Goal: Task Accomplishment & Management: Complete application form

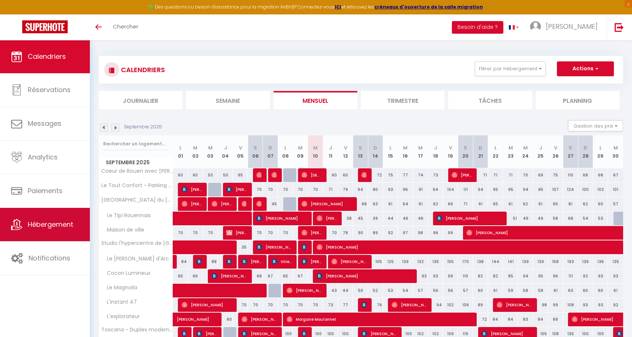
click at [38, 222] on span "Hébergement" at bounding box center [50, 224] width 45 height 9
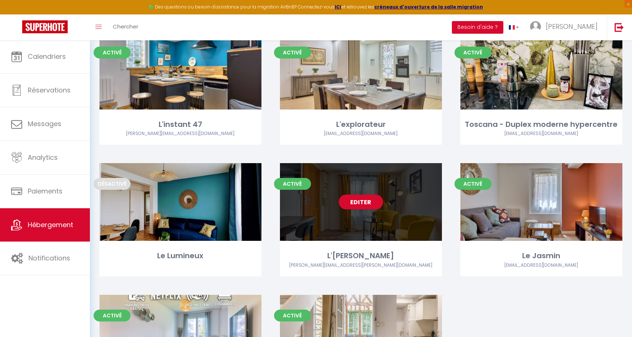
scroll to position [583, 0]
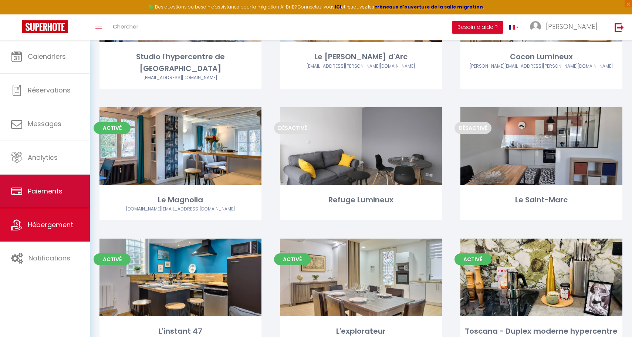
scroll to position [292, 0]
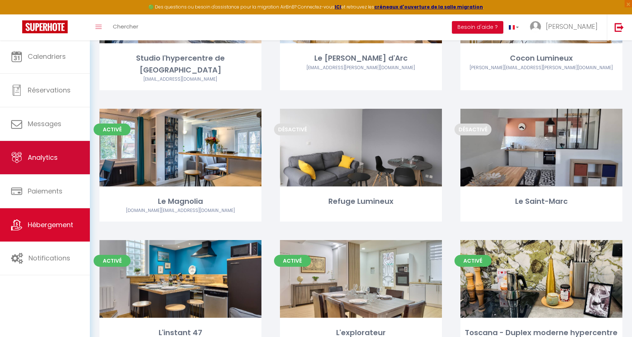
click at [51, 156] on span "Analytics" at bounding box center [43, 157] width 30 height 9
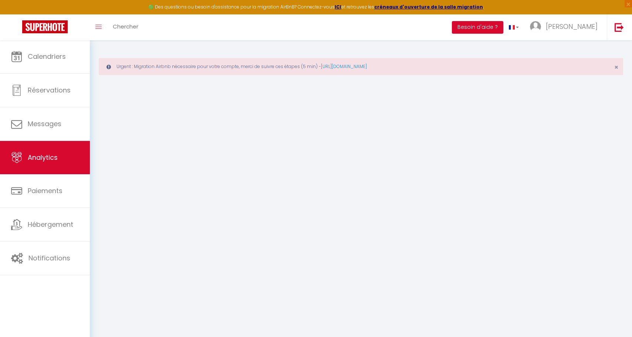
select select "2025"
select select "9"
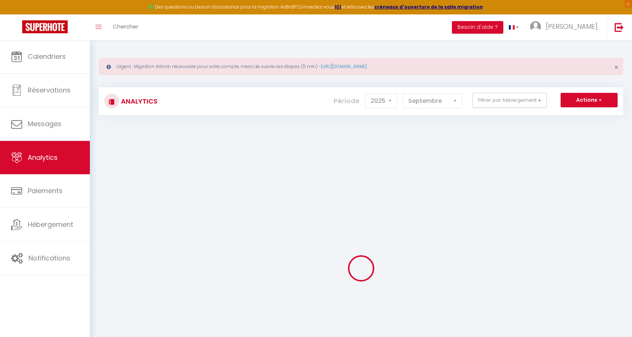
click at [602, 101] on button "Actions" at bounding box center [588, 100] width 57 height 15
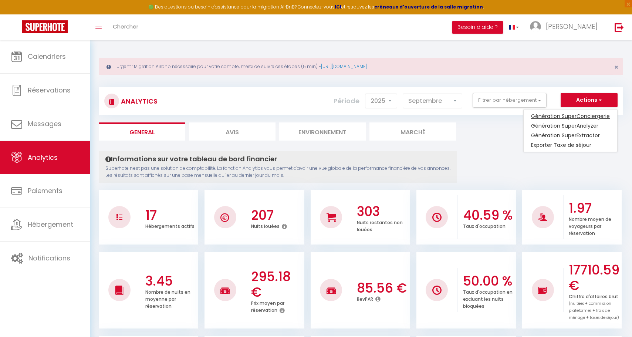
click at [602, 116] on link "Génération SuperConciergerie" at bounding box center [570, 116] width 94 height 10
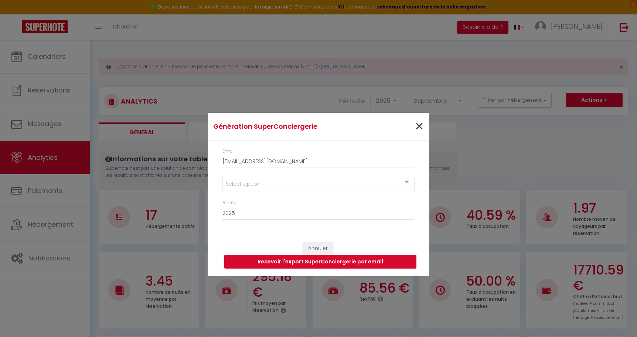
click at [415, 128] on span "×" at bounding box center [419, 126] width 9 height 22
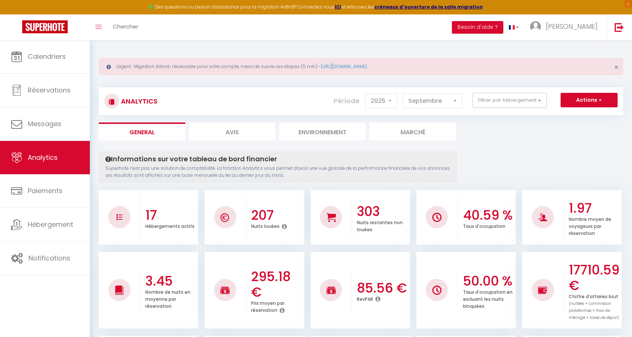
click at [604, 96] on button "Actions" at bounding box center [588, 100] width 57 height 15
click at [597, 127] on link "Génération SuperAnalyzer" at bounding box center [570, 126] width 94 height 10
type input "[EMAIL_ADDRESS][DOMAIN_NAME]"
select select
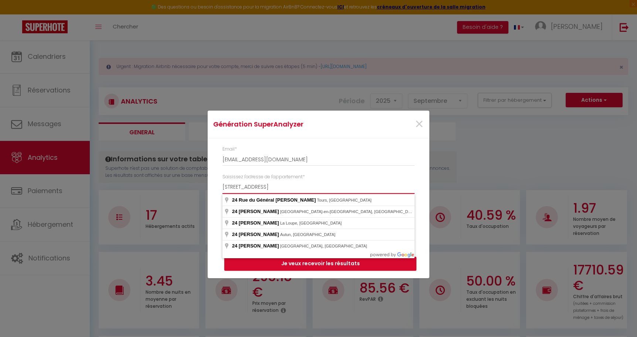
type input "[STREET_ADDRESS]"
click at [258, 186] on input "[STREET_ADDRESS]" at bounding box center [319, 186] width 192 height 13
click at [258, 187] on input "[STREET_ADDRESS]" at bounding box center [319, 186] width 192 height 13
click at [259, 186] on input "[STREET_ADDRESS]" at bounding box center [319, 186] width 192 height 13
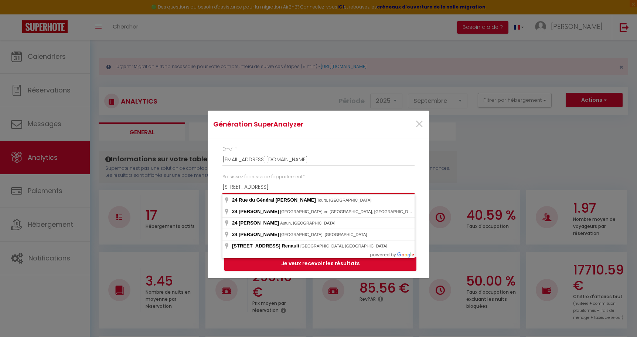
click at [258, 186] on input "[STREET_ADDRESS]" at bounding box center [319, 186] width 192 height 13
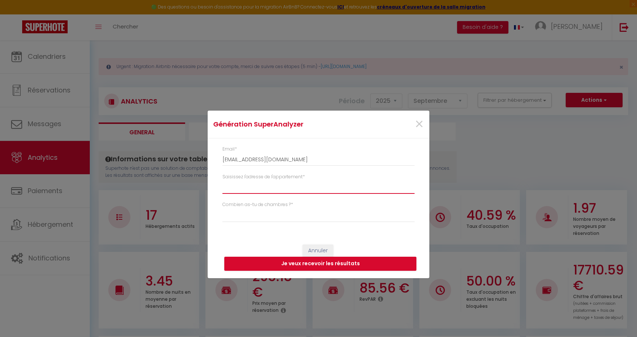
paste input "[STREET_ADDRESS][PERSON_NAME]"
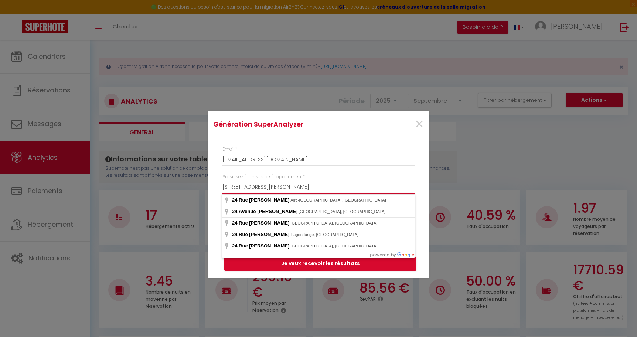
type input "[STREET_ADDRESS][PERSON_NAME]"
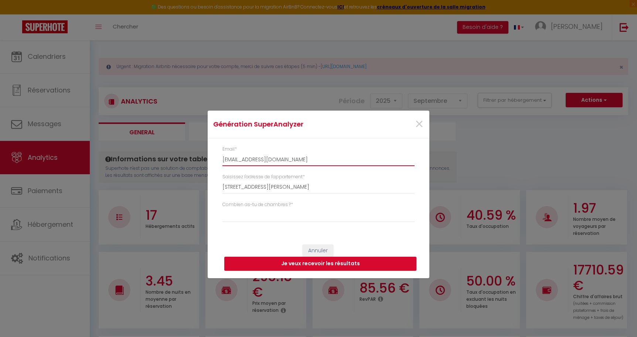
click at [278, 160] on input "[EMAIL_ADDRESS][DOMAIN_NAME]" at bounding box center [319, 159] width 192 height 13
type input "A"
select select
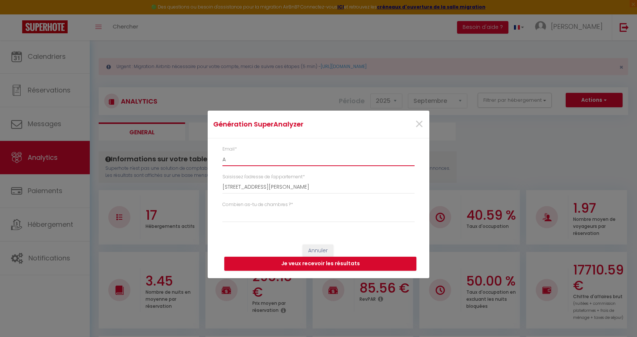
type input "AR"
select select
type input "[PERSON_NAME][EMAIL_ADDRESS][DOMAIN_NAME]"
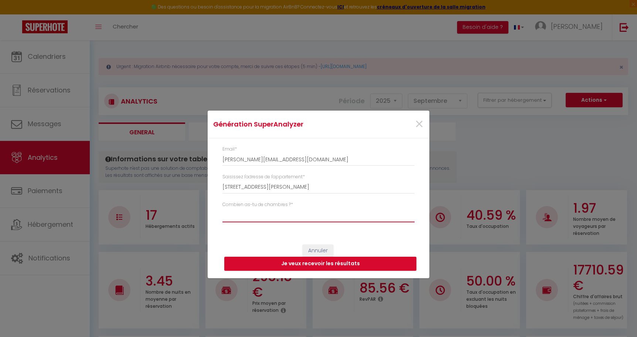
select select "[MEDICAL_DATA]"
click at [347, 265] on button "Je veux recevoir les résultats" at bounding box center [320, 264] width 192 height 14
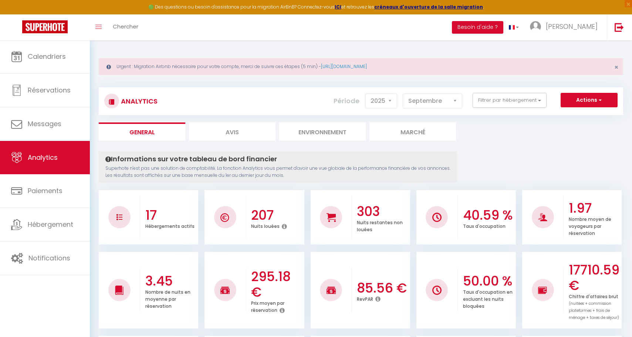
click at [599, 103] on button "Actions" at bounding box center [588, 100] width 57 height 15
click at [600, 116] on link "Génération SuperConciergerie" at bounding box center [570, 116] width 94 height 10
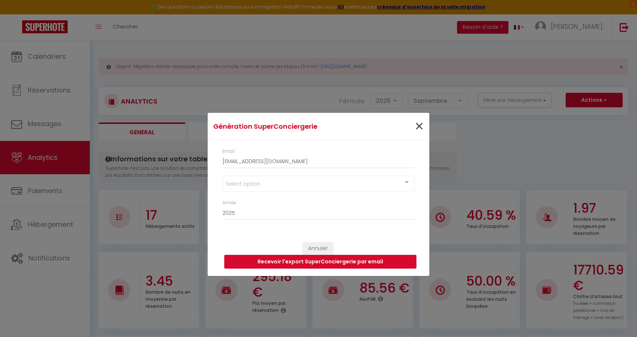
click at [416, 130] on span "×" at bounding box center [419, 126] width 9 height 22
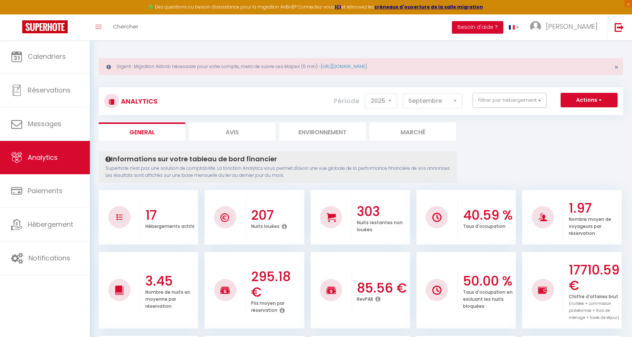
click at [590, 96] on button "Actions" at bounding box center [588, 100] width 57 height 15
click at [575, 126] on link "Génération SuperAnalyzer" at bounding box center [570, 126] width 94 height 10
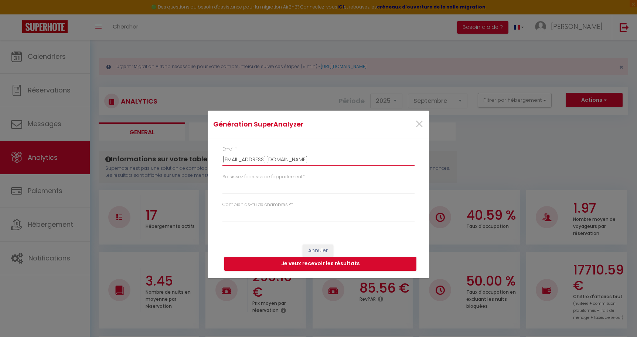
click at [301, 157] on input "[EMAIL_ADDRESS][DOMAIN_NAME]" at bounding box center [319, 159] width 192 height 13
type input "A"
select select
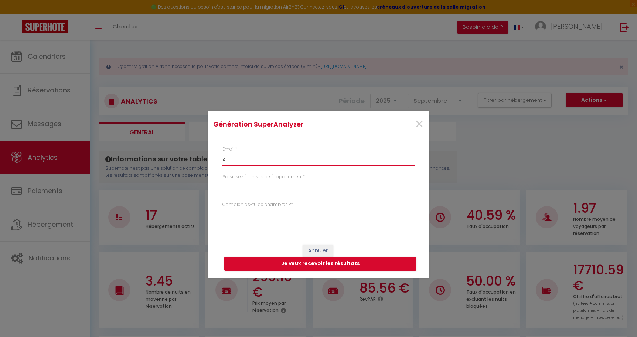
type input "AR"
select select
type input "[PERSON_NAME][EMAIL_ADDRESS][DOMAIN_NAME]"
select select
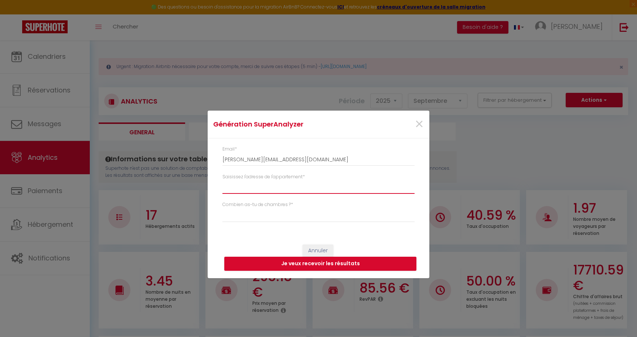
click at [285, 184] on input "Saisissez l'adresse de l'appartement *" at bounding box center [319, 186] width 192 height 13
paste input "[STREET_ADDRESS][PERSON_NAME]"
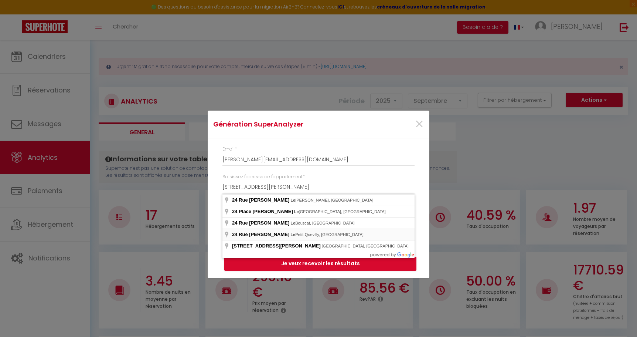
type input "[STREET_ADDRESS][PERSON_NAME][PERSON_NAME]"
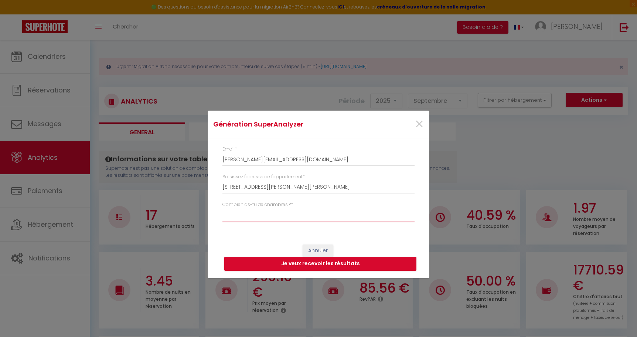
select select "[MEDICAL_DATA]"
click at [329, 264] on button "Je veux recevoir les résultats" at bounding box center [320, 264] width 192 height 14
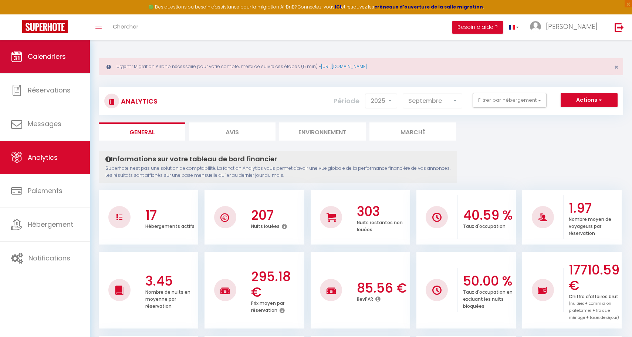
click at [64, 52] on span "Calendriers" at bounding box center [47, 56] width 38 height 9
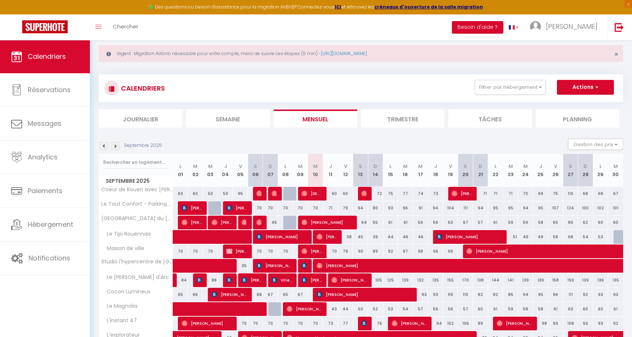
scroll to position [93, 0]
